Goal: Find specific page/section: Find specific page/section

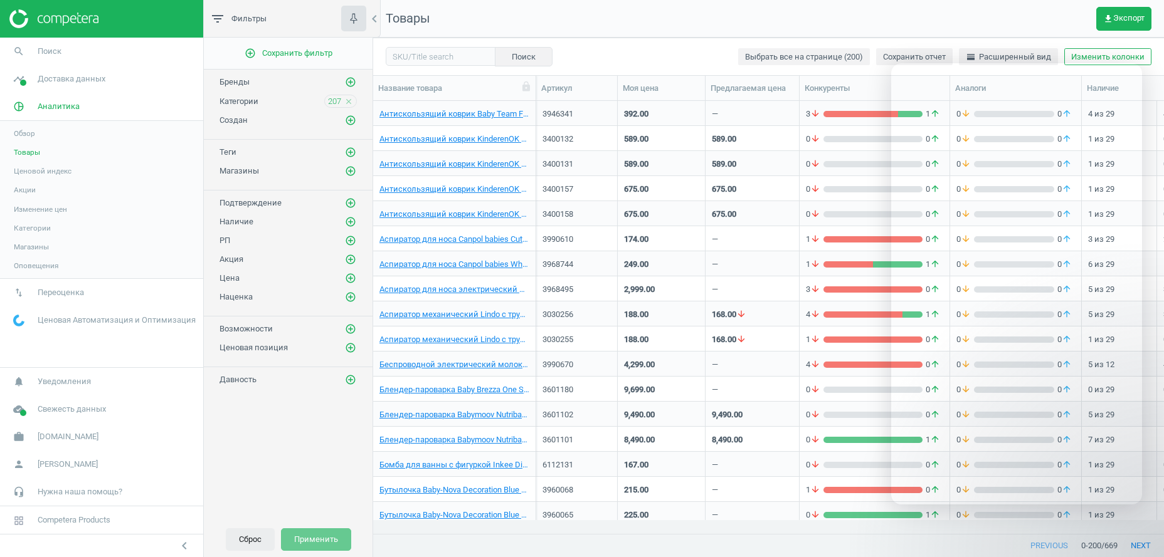
click at [251, 540] on button "Сброс" at bounding box center [250, 540] width 49 height 23
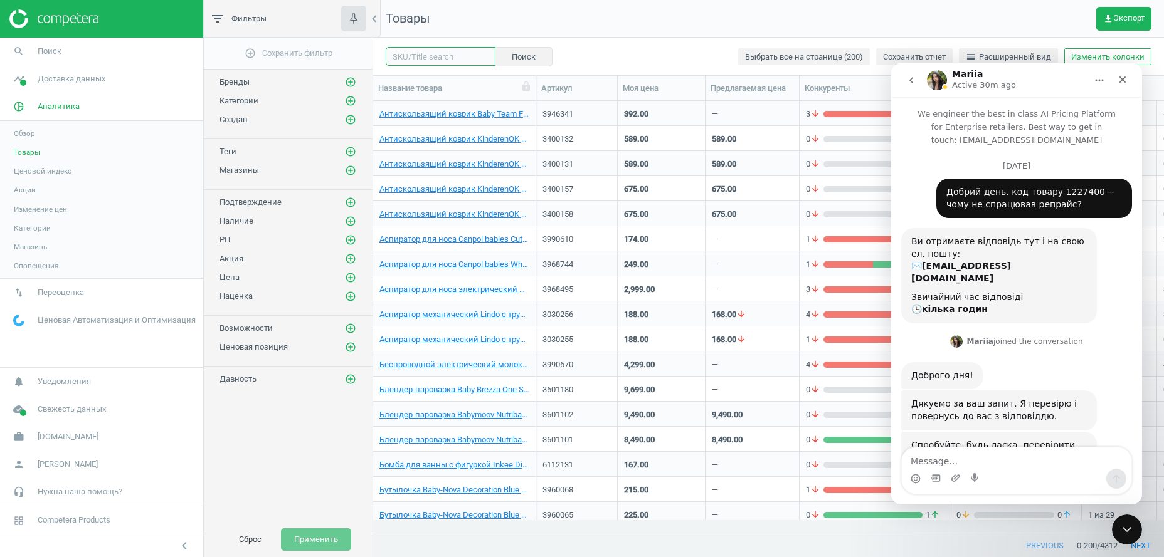
click at [418, 54] on input "text" at bounding box center [441, 56] width 110 height 19
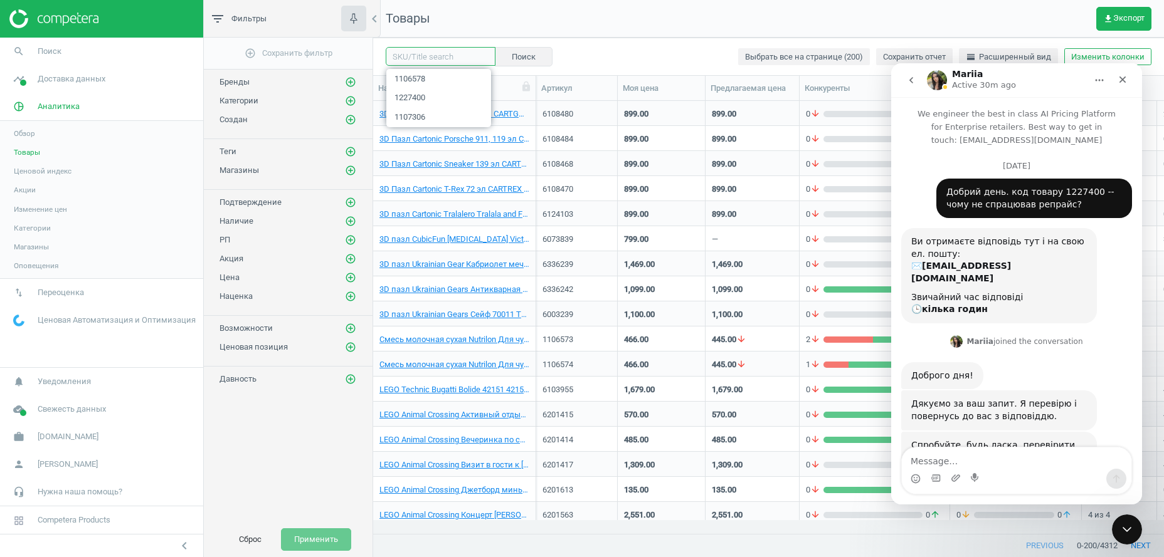
scroll to position [594, 0]
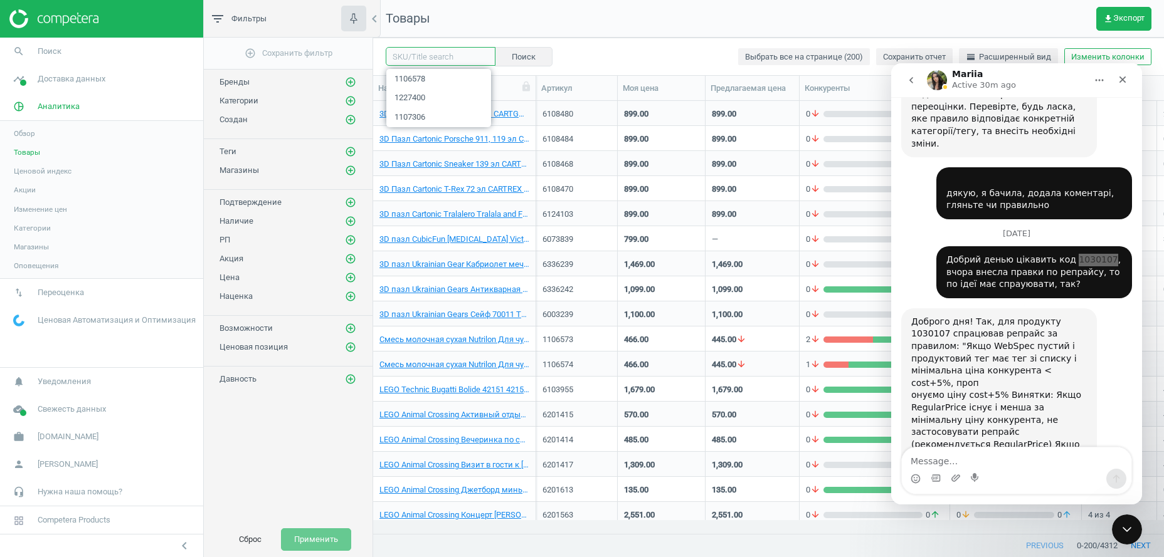
paste input "1030107"
type input "1030107"
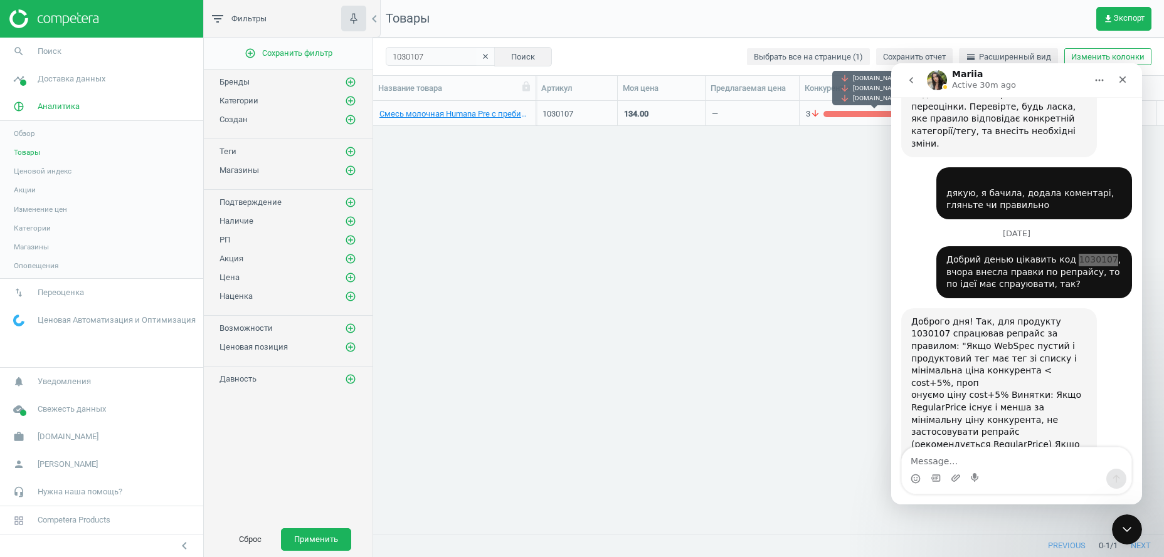
click at [839, 120] on div "3 arrow_downward 0 arrow_upward" at bounding box center [874, 116] width 137 height 16
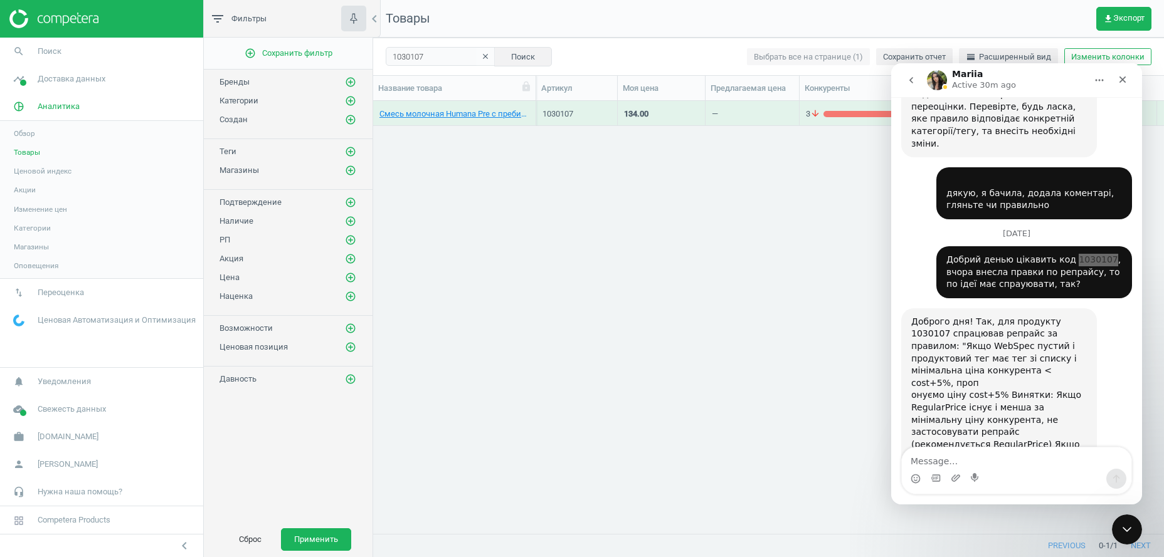
click at [839, 120] on div "3 arrow_downward 0 arrow_upward" at bounding box center [874, 116] width 137 height 16
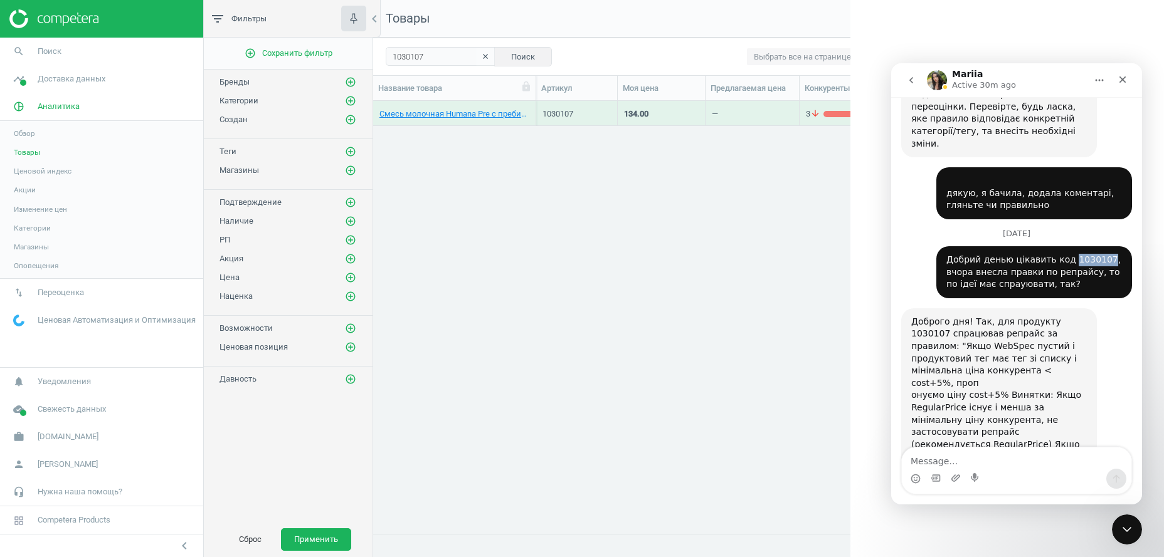
click at [891, 63] on div "Mariia Active 30m ago We engineer the best in class AI Pricing Platform for Ent…" at bounding box center [1016, 283] width 251 height 441
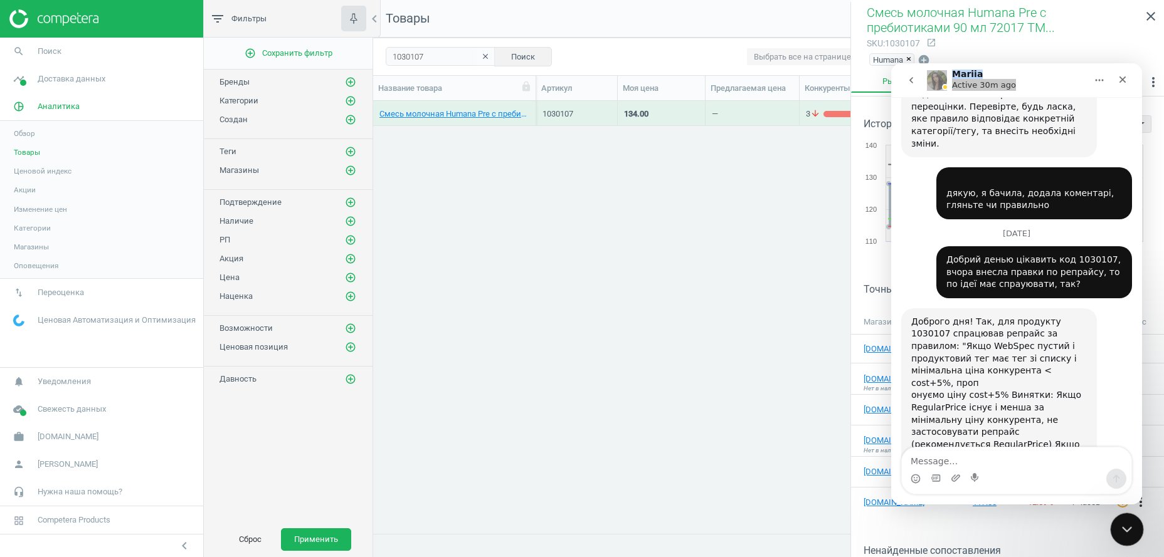
click at [1130, 529] on icon "Close Intercom Messenger" at bounding box center [1124, 527] width 15 height 15
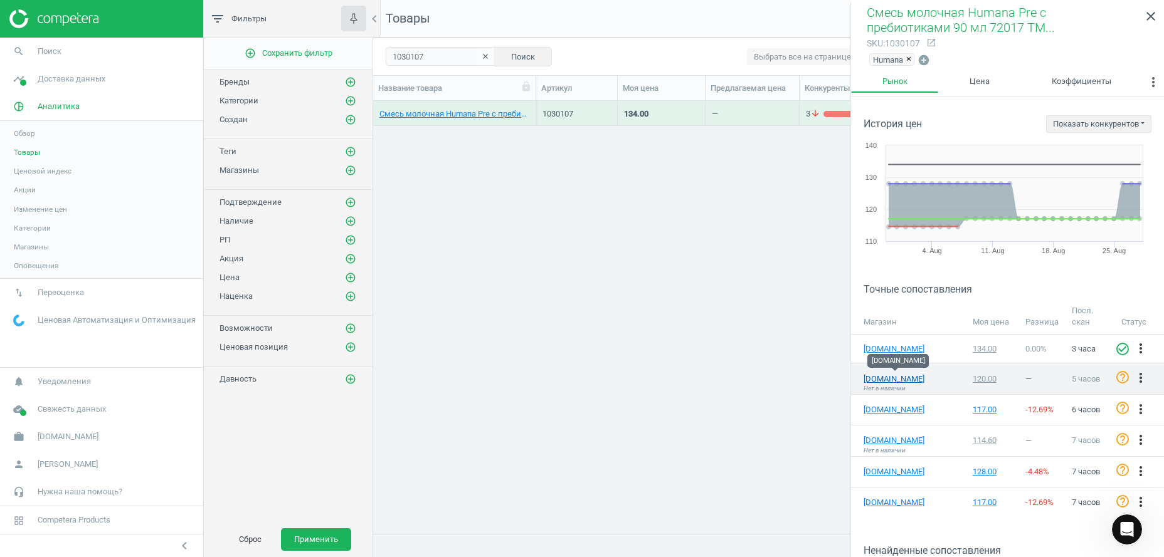
click at [902, 374] on link "[DOMAIN_NAME]" at bounding box center [894, 379] width 63 height 11
click at [406, 55] on input "1030107" at bounding box center [441, 56] width 110 height 19
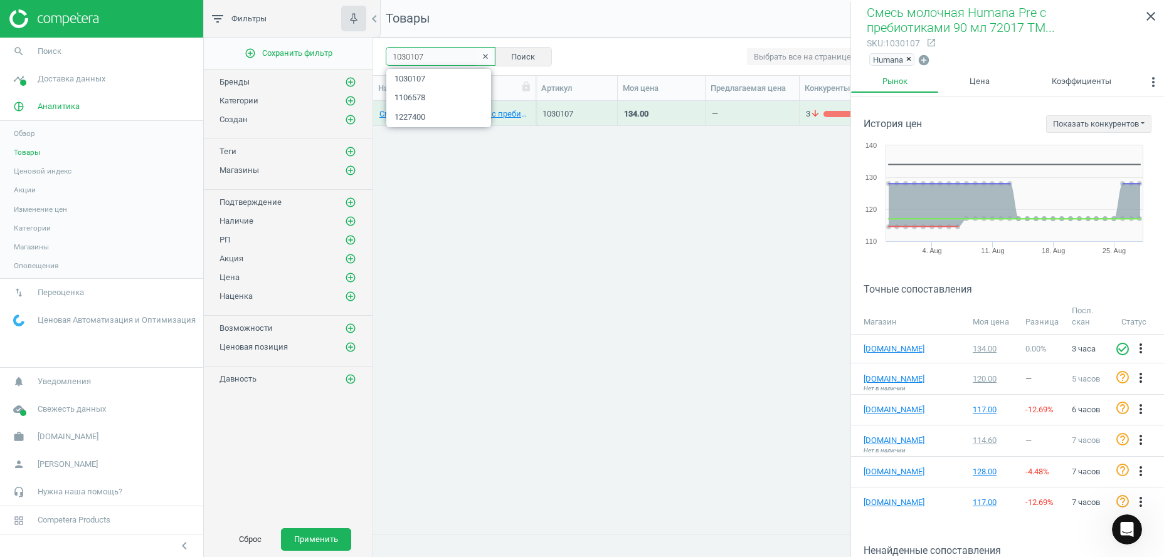
click at [406, 55] on input "1030107" at bounding box center [441, 56] width 110 height 19
